Goal: Task Accomplishment & Management: Complete application form

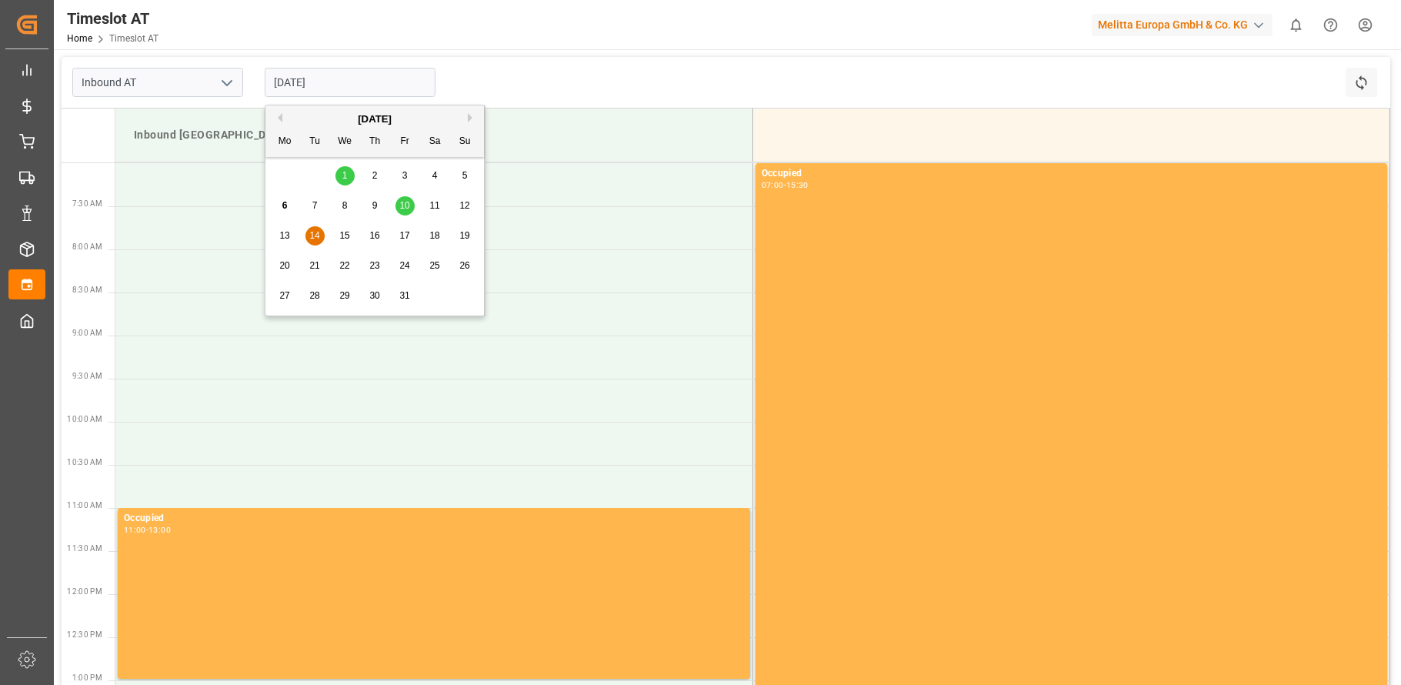
click at [332, 86] on input "[DATE]" at bounding box center [350, 82] width 171 height 29
click at [344, 231] on span "15" at bounding box center [344, 235] width 10 height 11
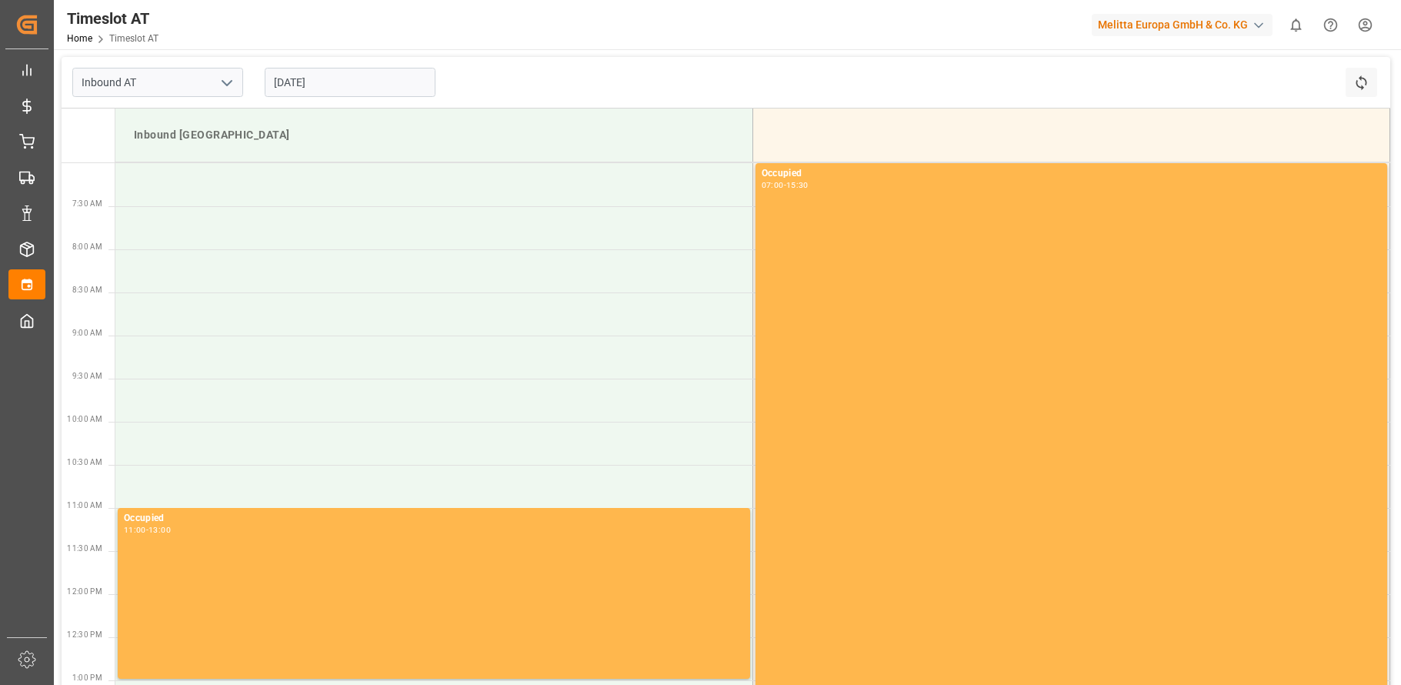
click at [349, 88] on input "[DATE]" at bounding box center [350, 82] width 171 height 29
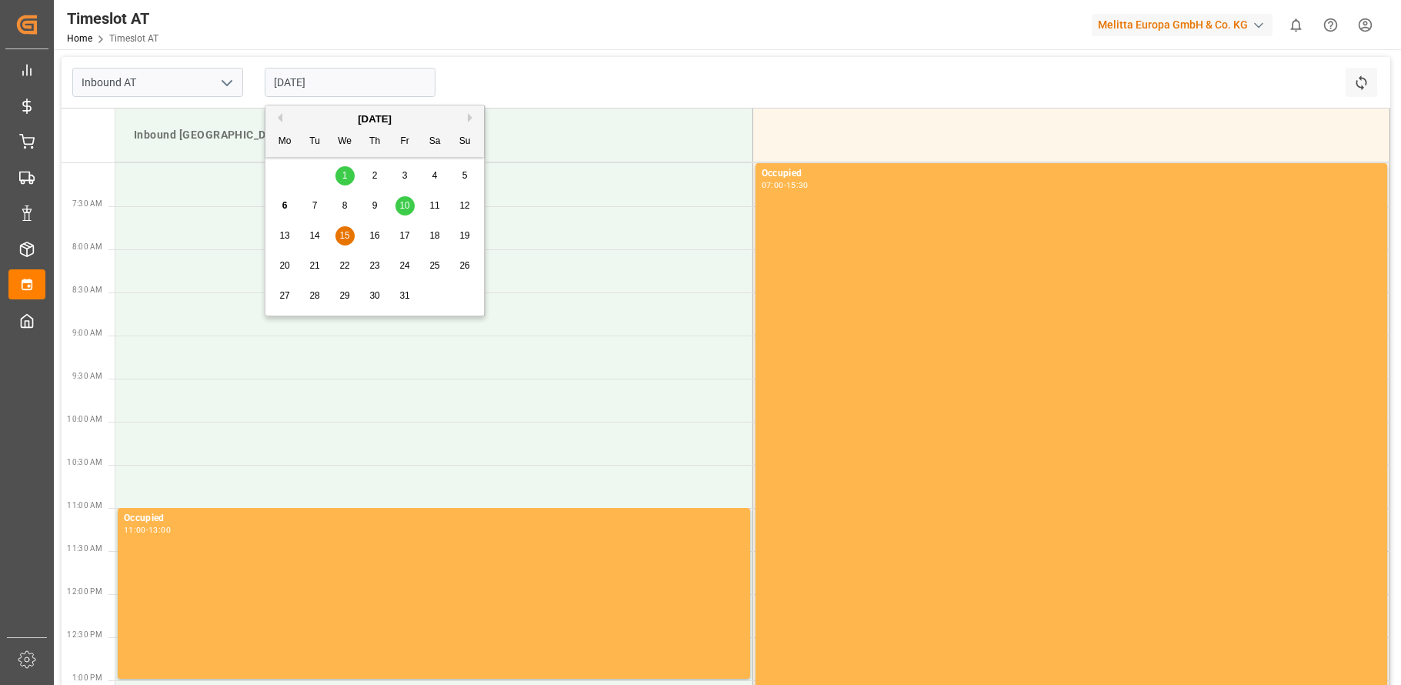
click at [375, 232] on span "16" at bounding box center [374, 235] width 10 height 11
click at [371, 84] on input "[DATE]" at bounding box center [350, 82] width 171 height 29
click at [405, 234] on span "17" at bounding box center [404, 235] width 10 height 11
drag, startPoint x: 346, startPoint y: 84, endPoint x: 361, endPoint y: 145, distance: 62.5
click at [347, 84] on input "[DATE]" at bounding box center [350, 82] width 171 height 29
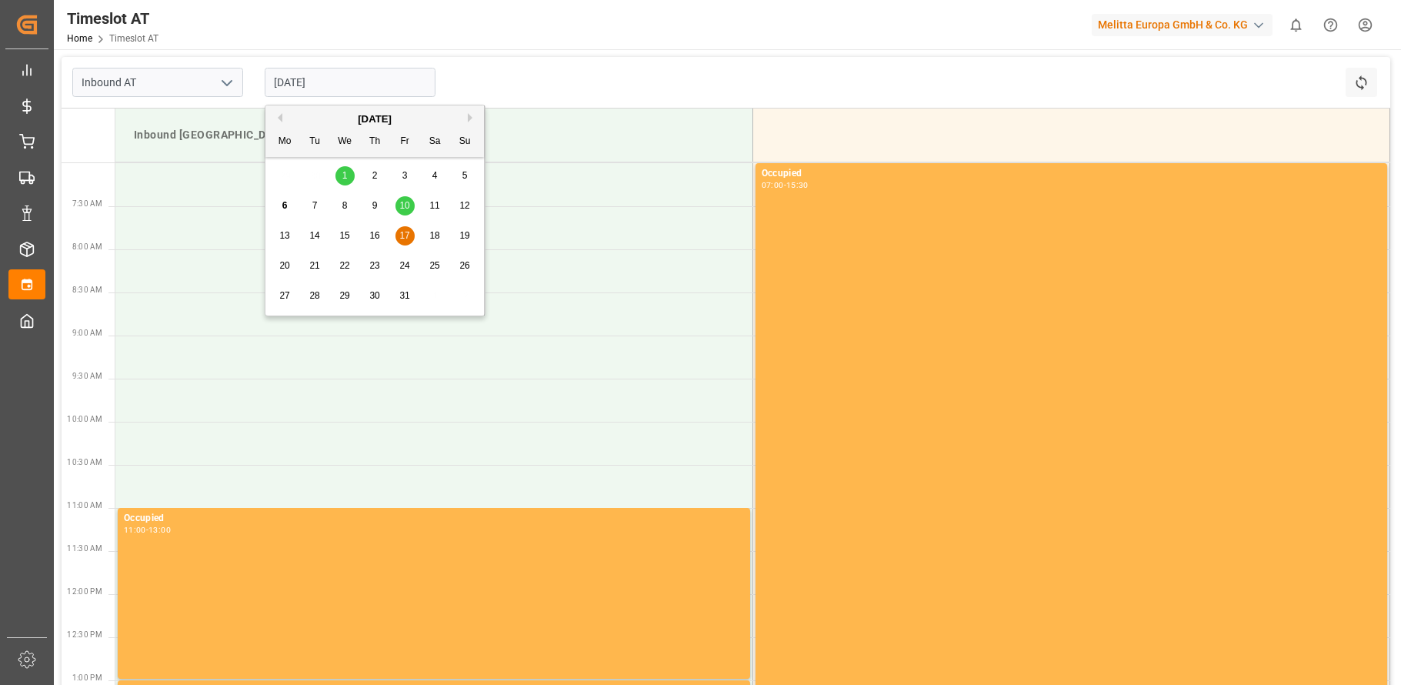
click at [430, 233] on span "18" at bounding box center [434, 235] width 10 height 11
type input "[DATE]"
